Goal: Check status

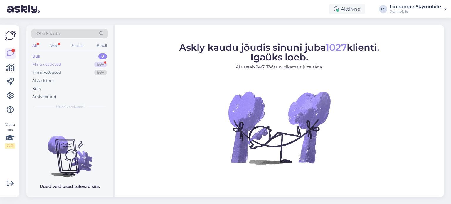
click at [52, 66] on div "Minu vestlused" at bounding box center [46, 65] width 29 height 6
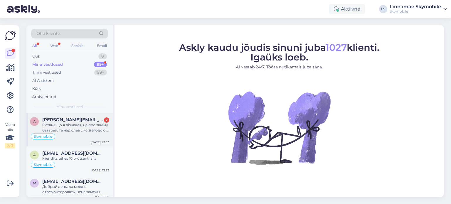
click at [68, 128] on div "Останє що я дізнався, це про заміну батарей, та надіслав смс зі згодою у відпов…" at bounding box center [75, 127] width 67 height 11
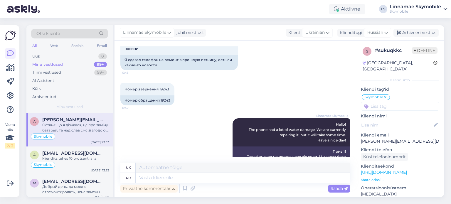
scroll to position [46, 0]
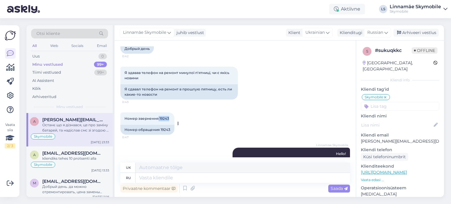
drag, startPoint x: 158, startPoint y: 118, endPoint x: 169, endPoint y: 118, distance: 10.9
click at [169, 118] on div "Номер звернення 19243 0:47" at bounding box center [147, 118] width 54 height 12
copy span "19243"
drag, startPoint x: 161, startPoint y: 132, endPoint x: 170, endPoint y: 131, distance: 8.8
click at [170, 131] on div "Номер обращения 19243" at bounding box center [147, 130] width 54 height 10
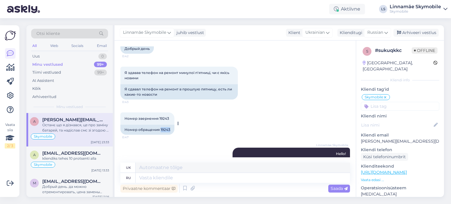
copy div "19243"
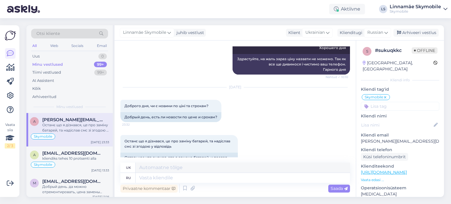
scroll to position [340, 0]
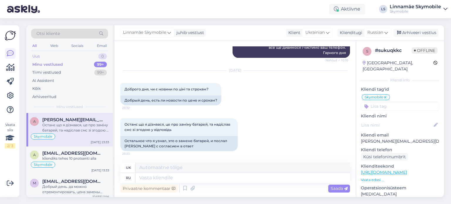
click at [45, 55] on div "Uus 0" at bounding box center [69, 56] width 77 height 8
